Goal: Navigation & Orientation: Find specific page/section

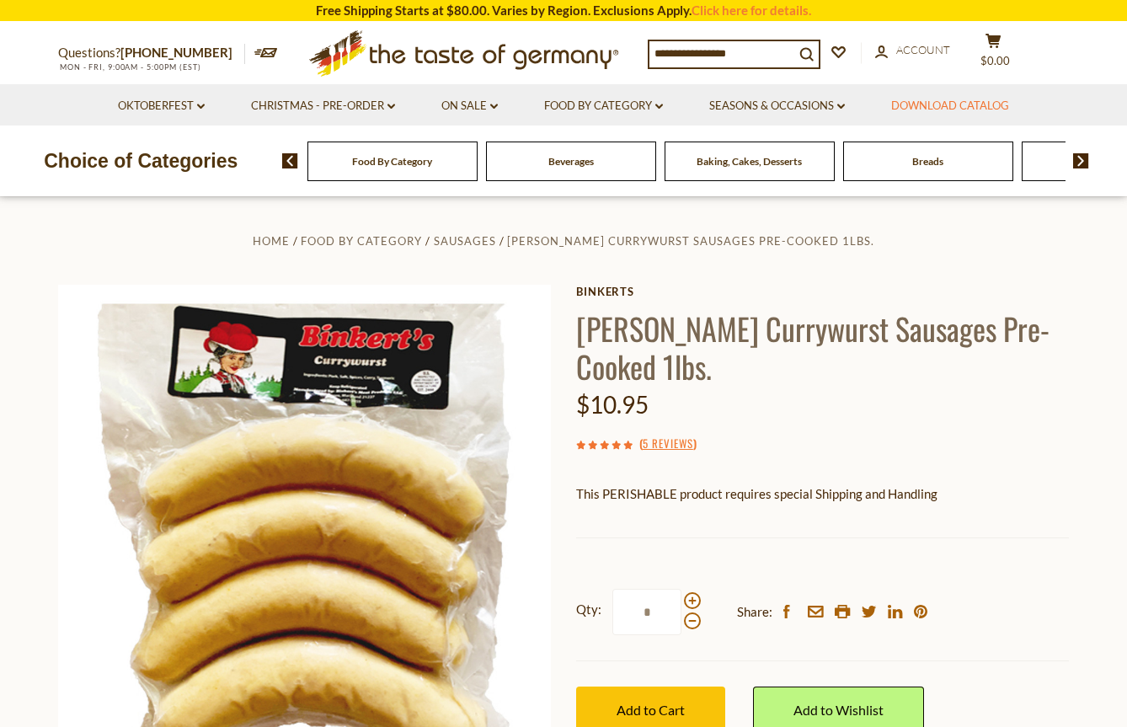
click at [933, 103] on link "Download Catalog" at bounding box center [950, 106] width 118 height 19
click at [376, 163] on span "Food By Category" at bounding box center [392, 161] width 80 height 13
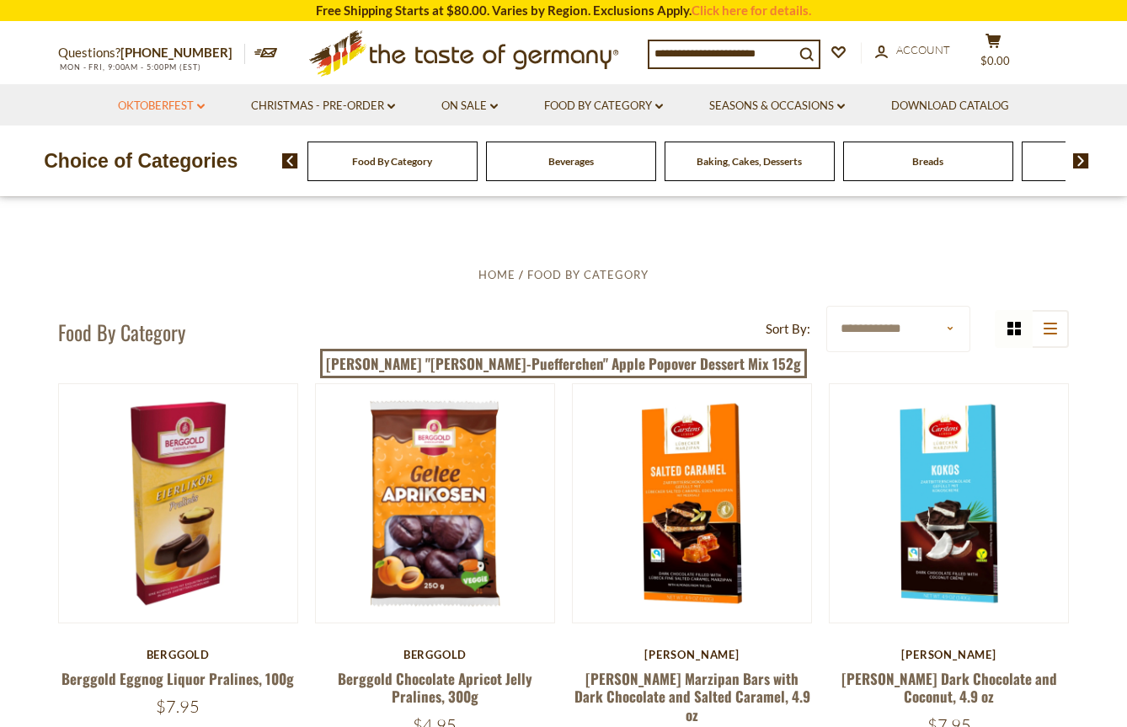
click at [187, 106] on link "Oktoberfest dropdown_arrow" at bounding box center [161, 106] width 87 height 19
click at [171, 181] on link "Oktoberfest Foods" at bounding box center [161, 178] width 104 height 15
